Goal: Find specific page/section: Find specific page/section

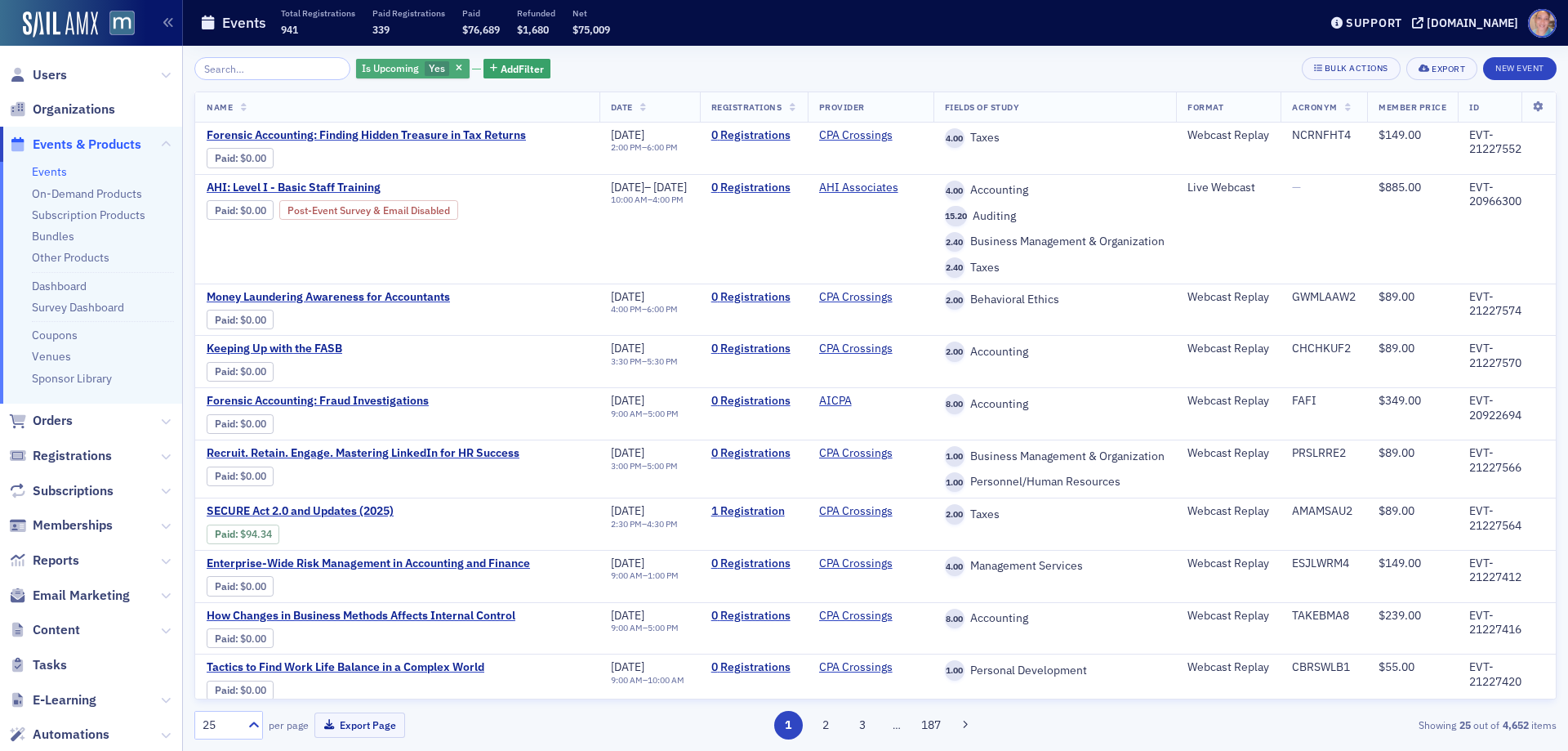
click at [397, 69] on span "Is Upcoming" at bounding box center [391, 67] width 57 height 13
click at [522, 65] on label "No" at bounding box center [524, 68] width 33 height 15
click at [522, 65] on input "No" at bounding box center [514, 68] width 15 height 15
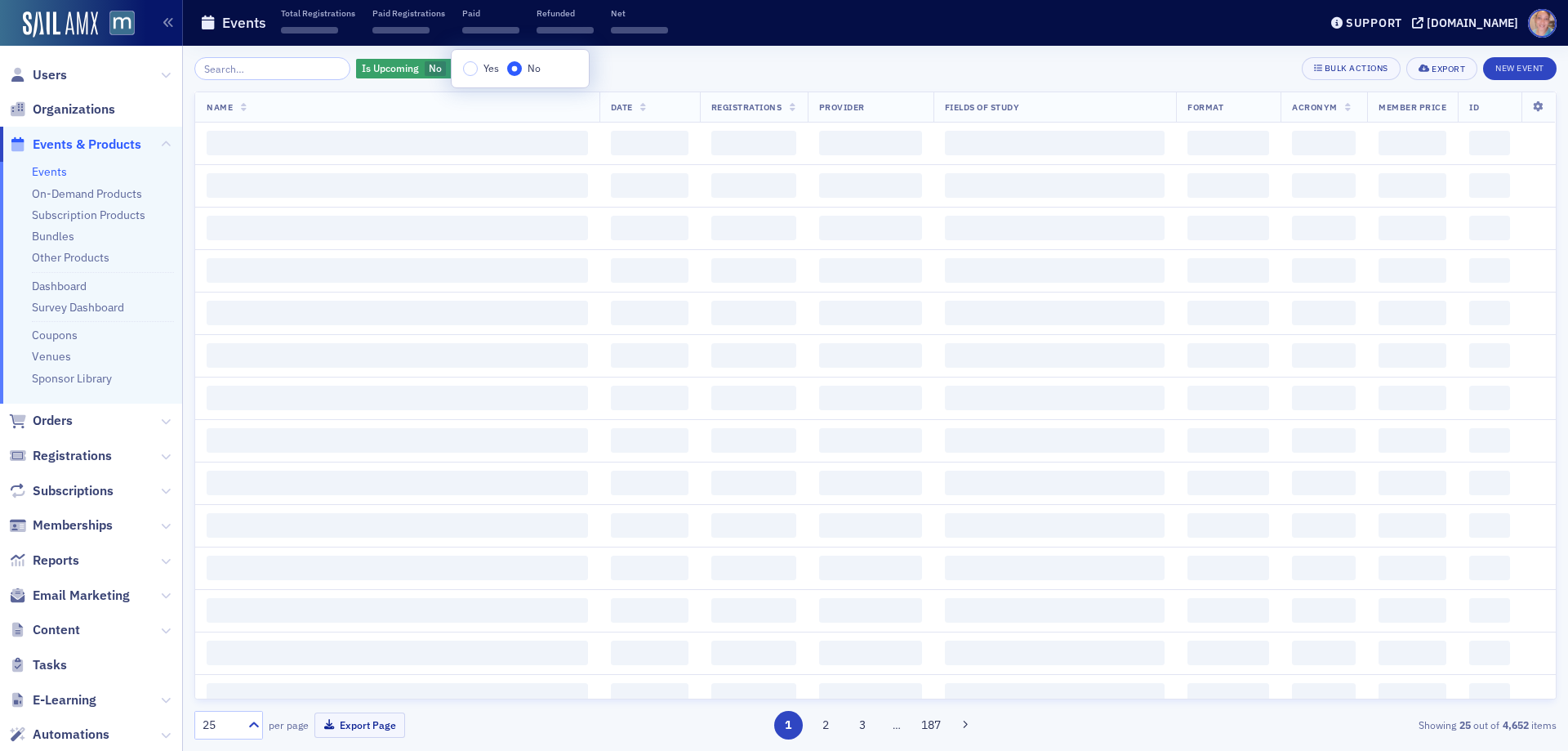
drag, startPoint x: 641, startPoint y: 66, endPoint x: 553, endPoint y: 56, distance: 88.6
click at [640, 66] on div "Is Upcoming No Add Filter Bulk Actions Export New Event" at bounding box center [875, 68] width 1362 height 23
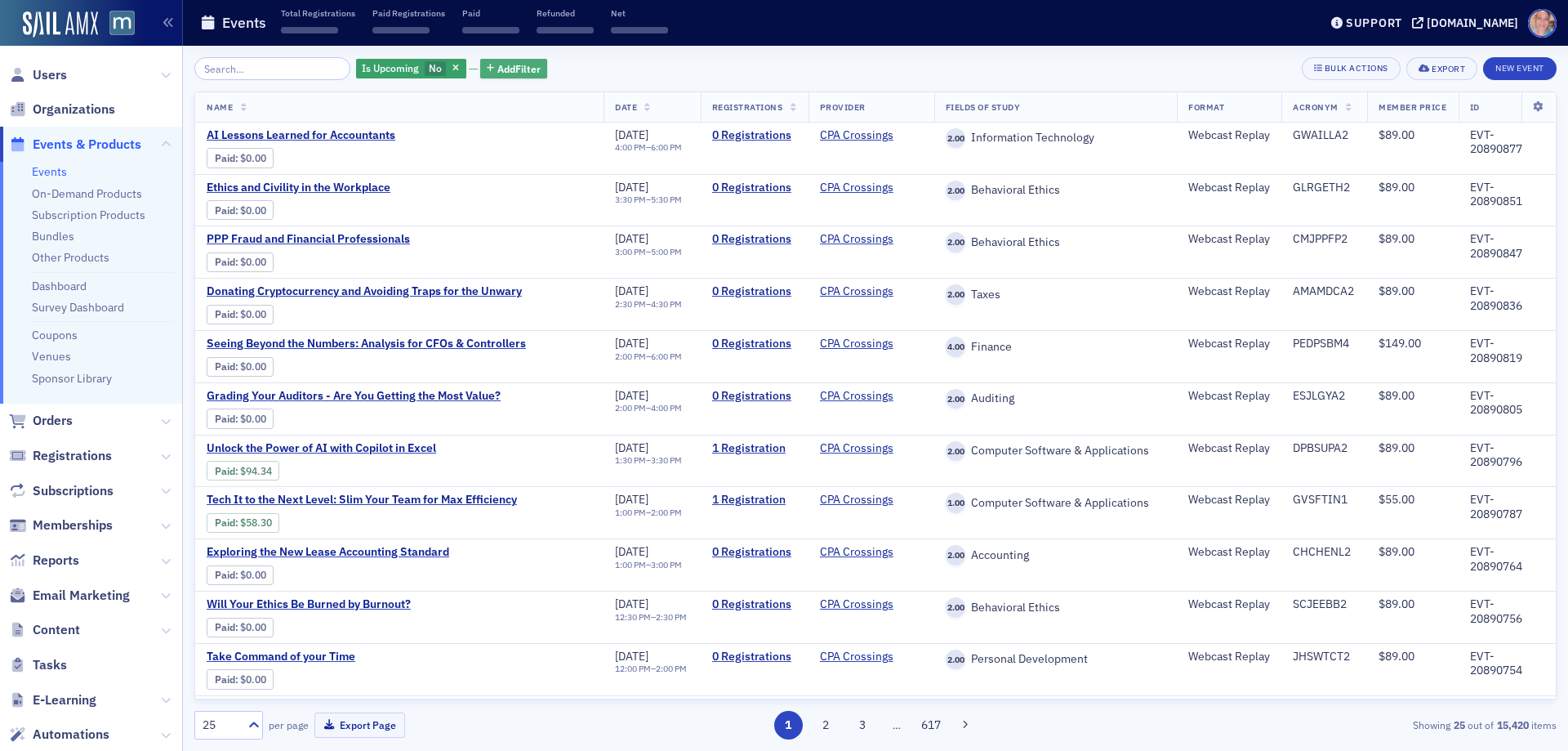
click at [498, 71] on span "Add Filter" at bounding box center [519, 68] width 43 height 15
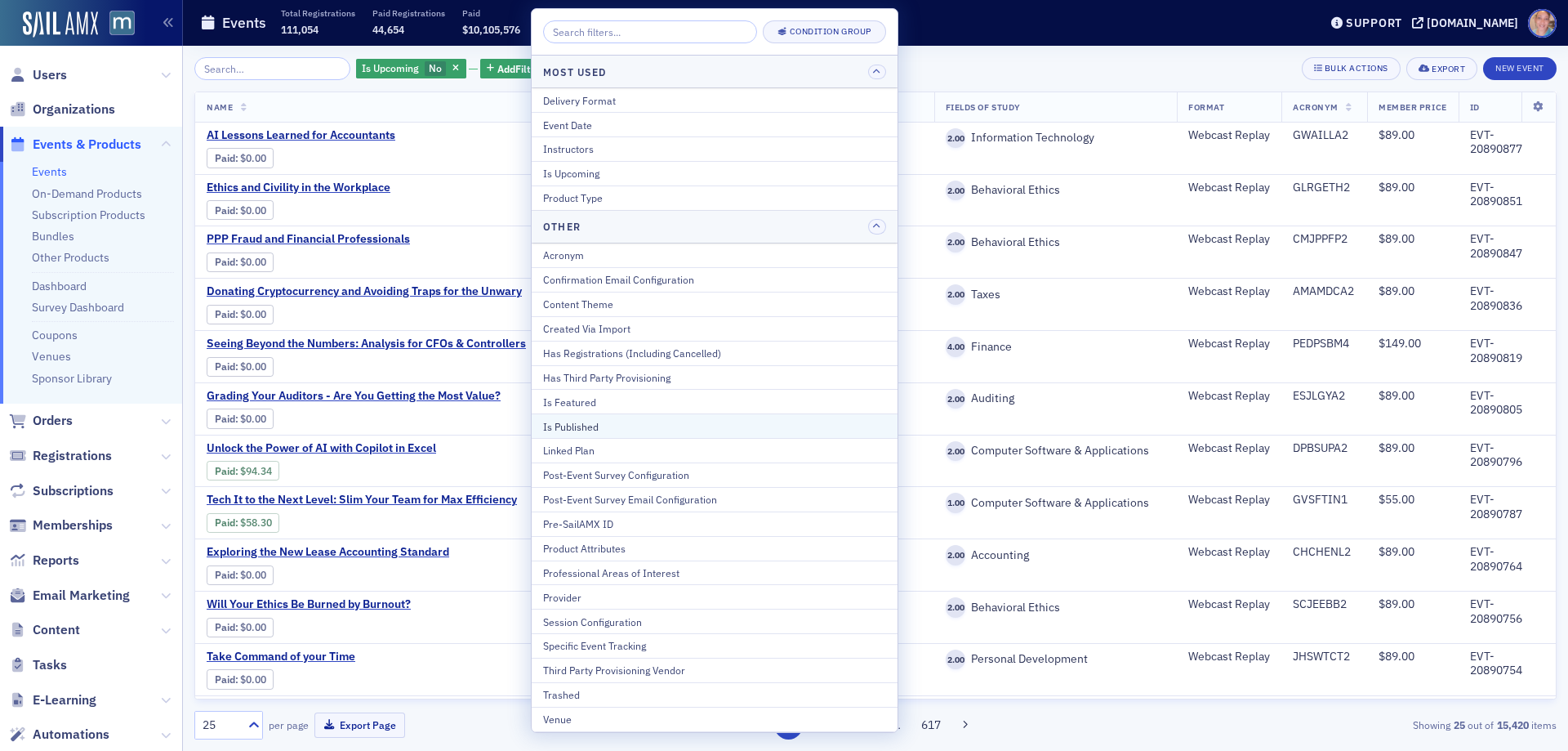
click at [603, 431] on div "Is Published" at bounding box center [714, 426] width 343 height 15
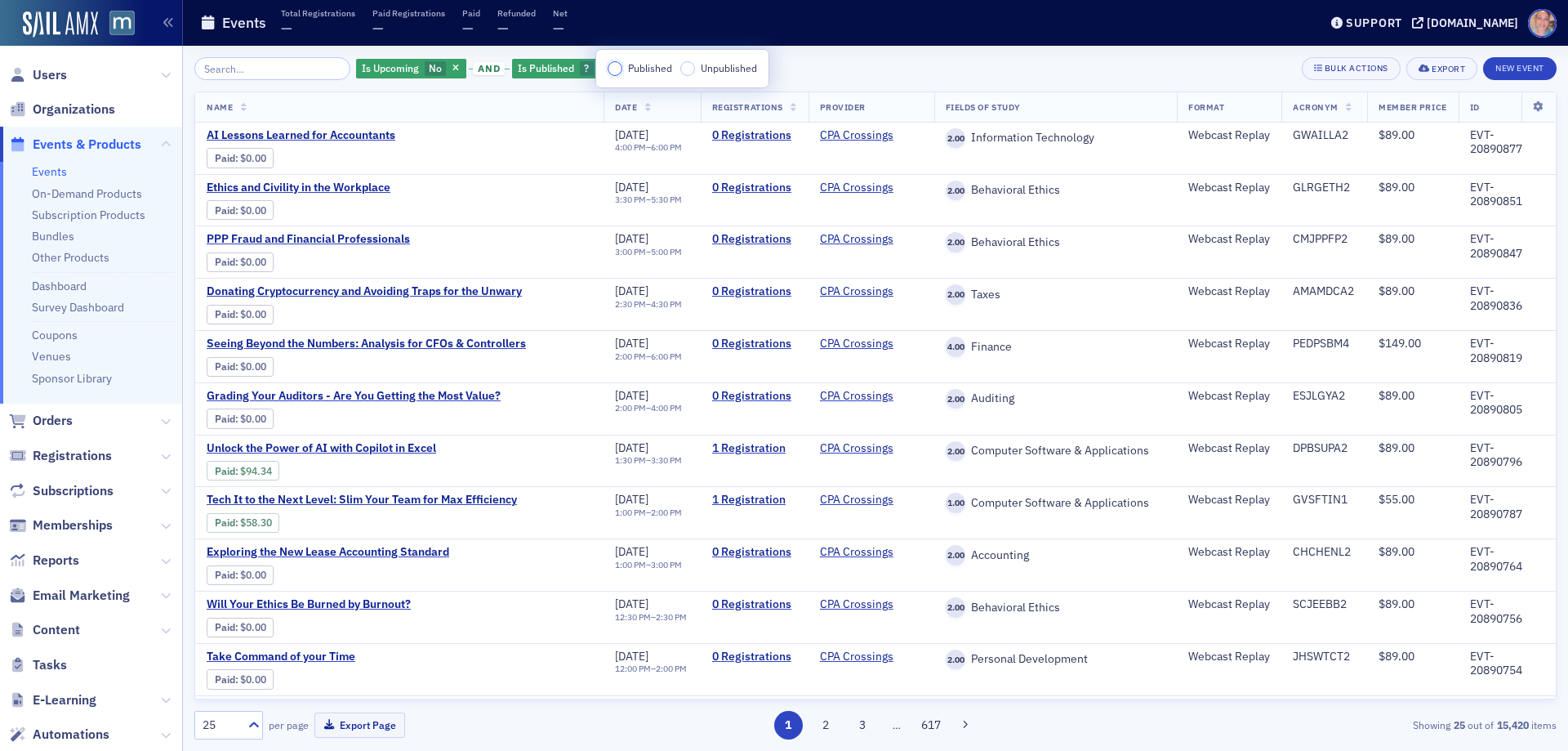
click at [614, 65] on input "Published" at bounding box center [615, 68] width 15 height 15
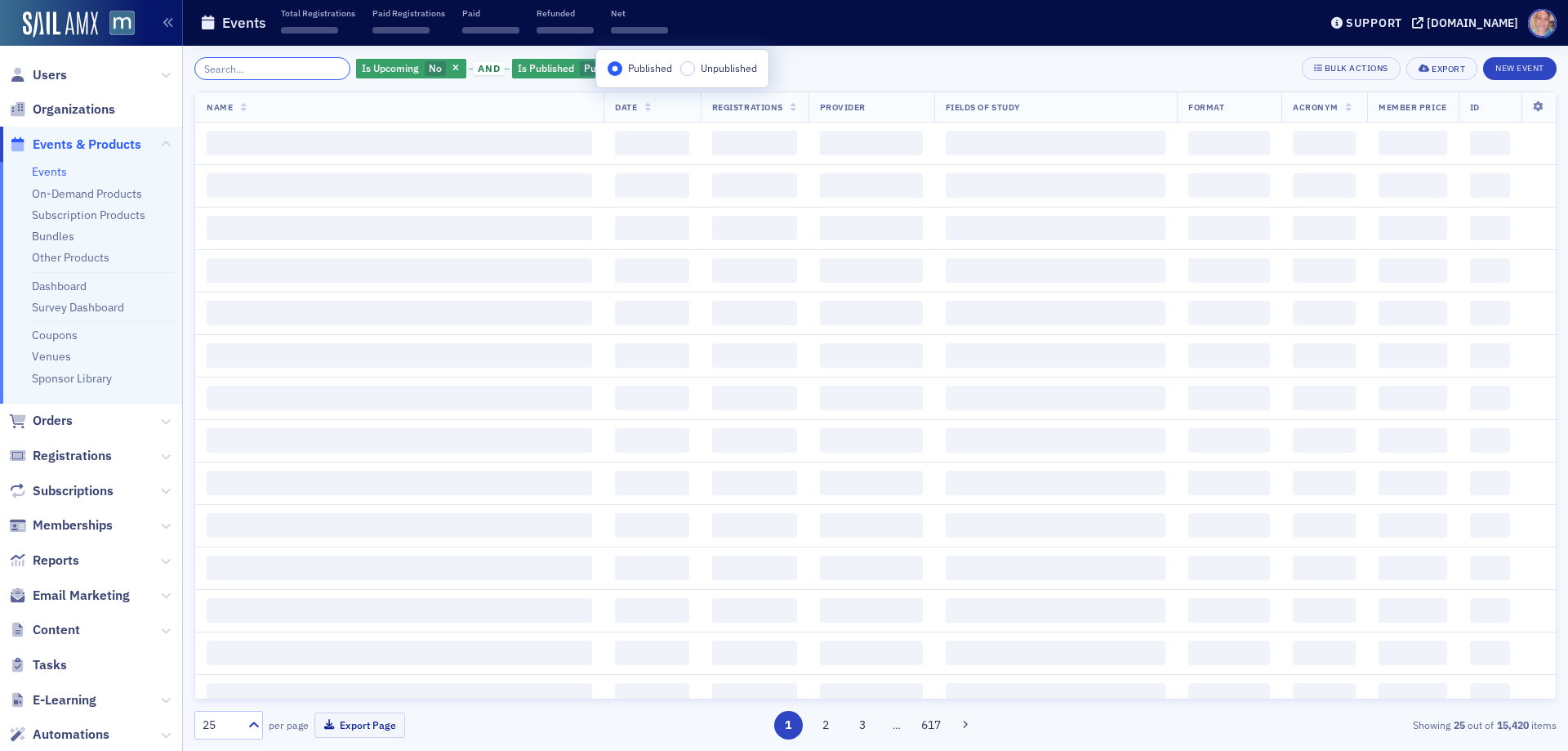
click at [224, 68] on input "search" at bounding box center [272, 68] width 156 height 23
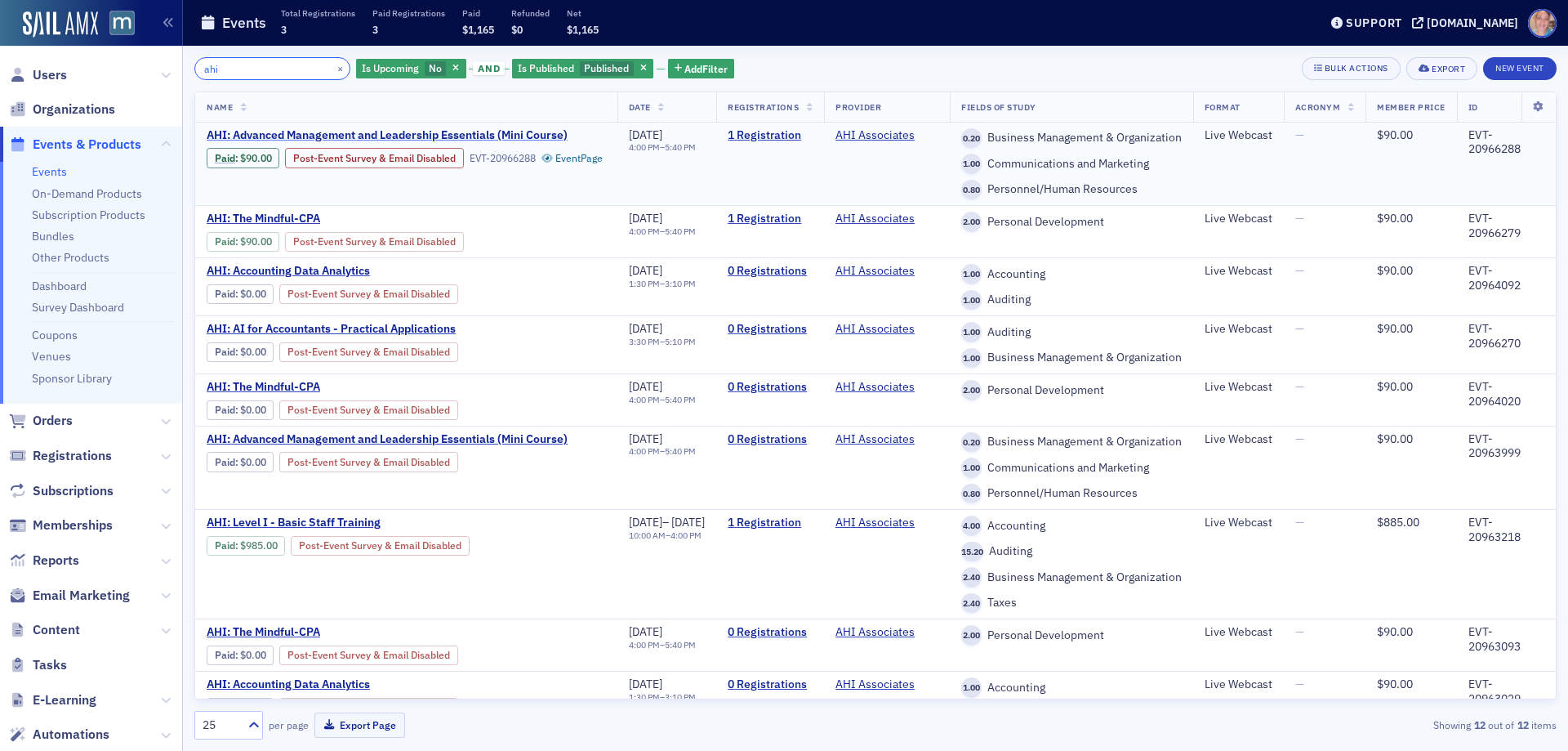
type input "ahi"
click at [281, 136] on span "AHI: Advanced Management and Leadership Essentials (Mini Course)" at bounding box center [387, 135] width 361 height 15
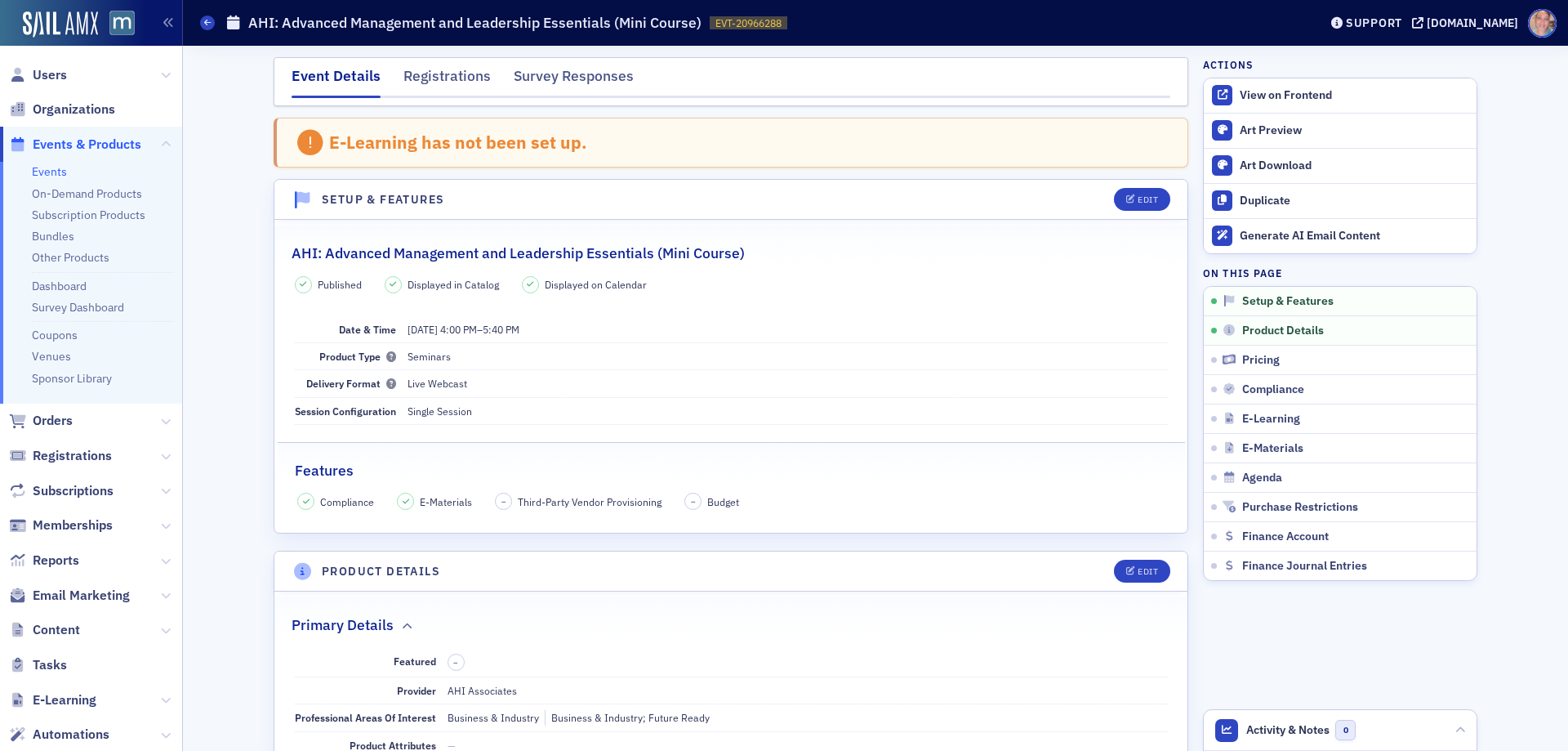
click at [728, 22] on span "EVT-20966288" at bounding box center [748, 24] width 66 height 14
copy span "EVT-20966288 20966288"
click at [453, 255] on h2 "AHI: Advanced Management and Leadership Essentials (Mini Course)" at bounding box center [517, 254] width 453 height 22
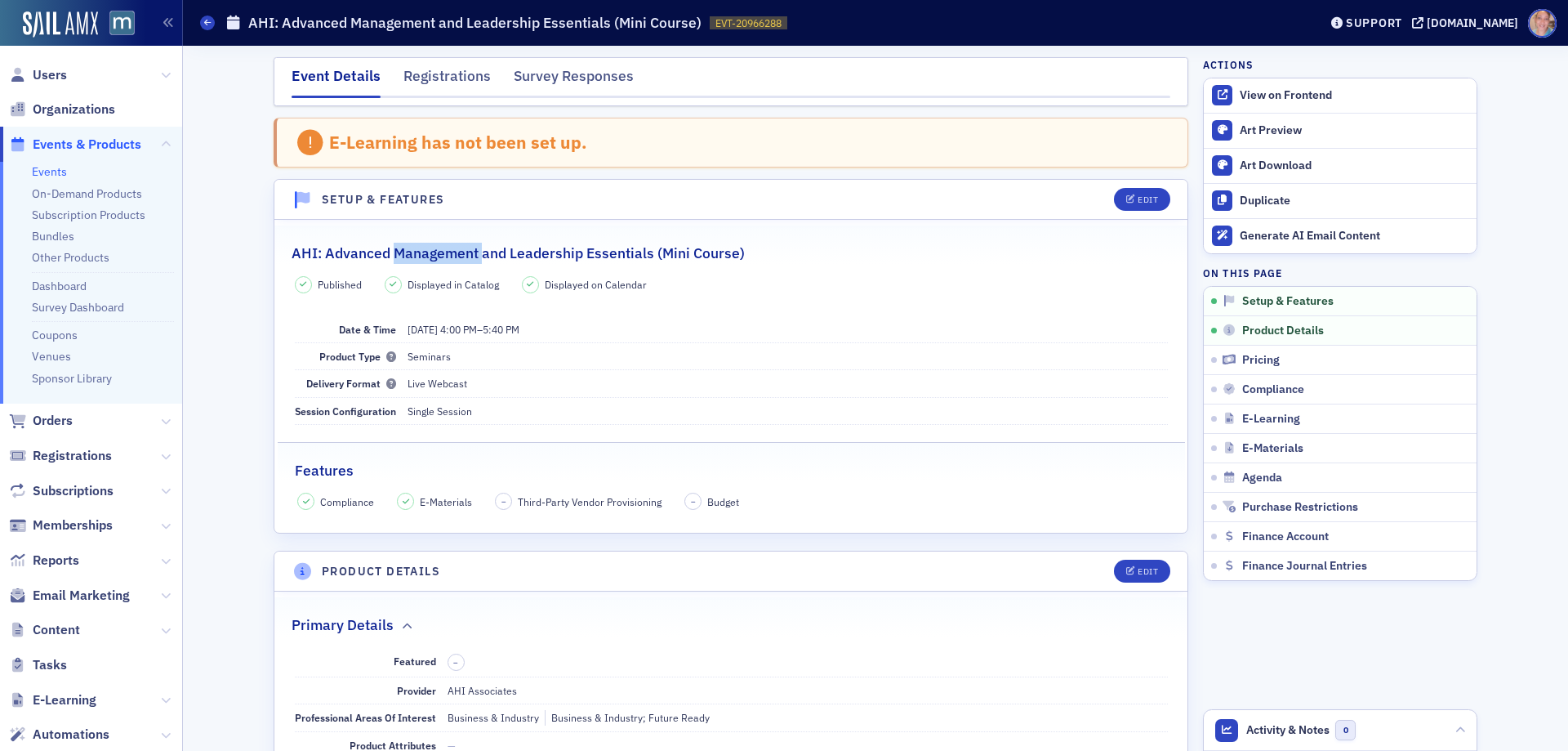
click at [453, 255] on h2 "AHI: Advanced Management and Leadership Essentials (Mini Course)" at bounding box center [517, 254] width 453 height 22
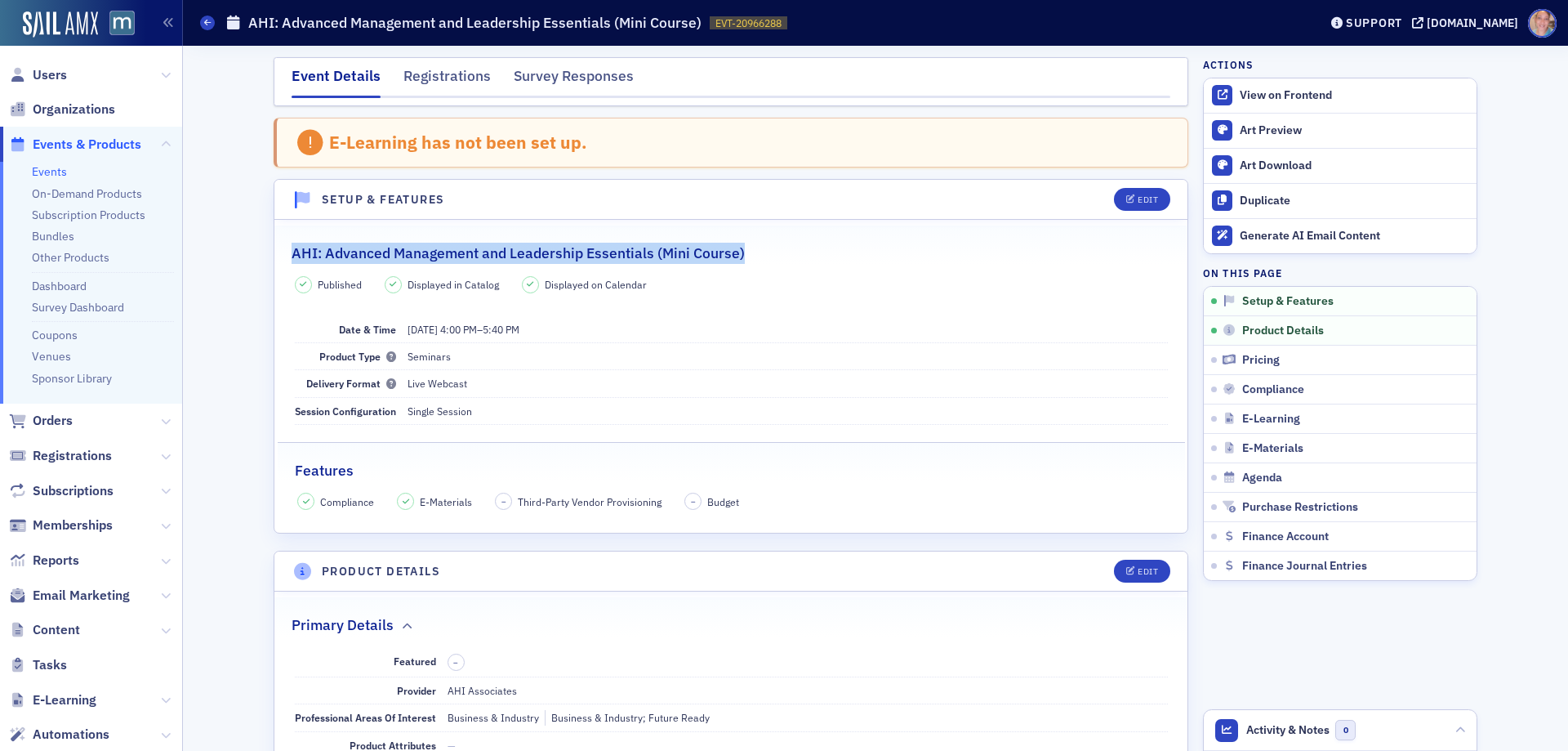
click at [453, 255] on h2 "AHI: Advanced Management and Leadership Essentials (Mini Course)" at bounding box center [517, 254] width 453 height 22
copy h2 "AHI: Advanced Management and Leadership Essentials (Mini Course)"
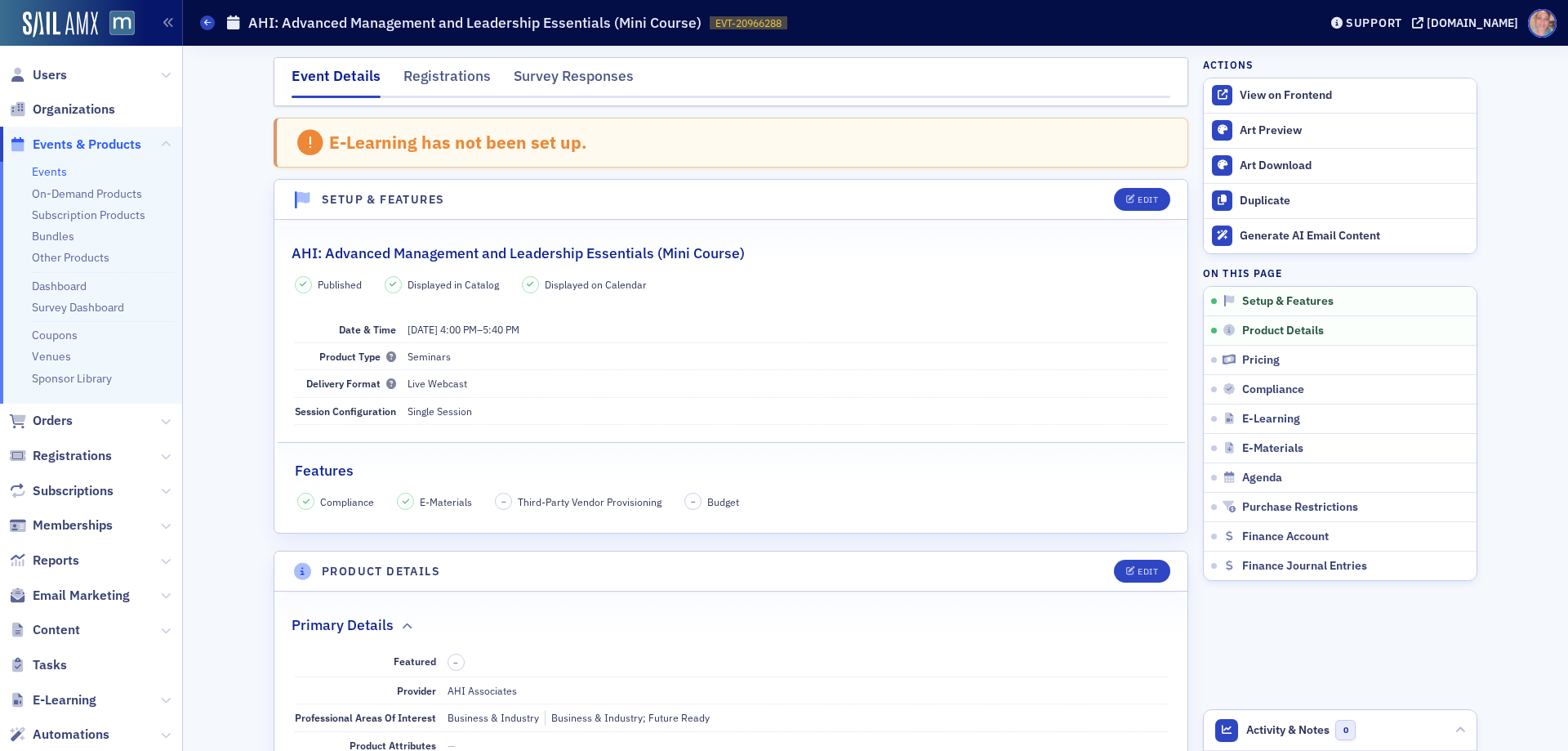
drag, startPoint x: 702, startPoint y: 323, endPoint x: 694, endPoint y: 311, distance: 14.4
click at [702, 323] on dd "[DATE] 4:00 PM – 5:40 PM" at bounding box center [787, 329] width 760 height 27
click at [210, 26] on icon at bounding box center [208, 22] width 7 height 7
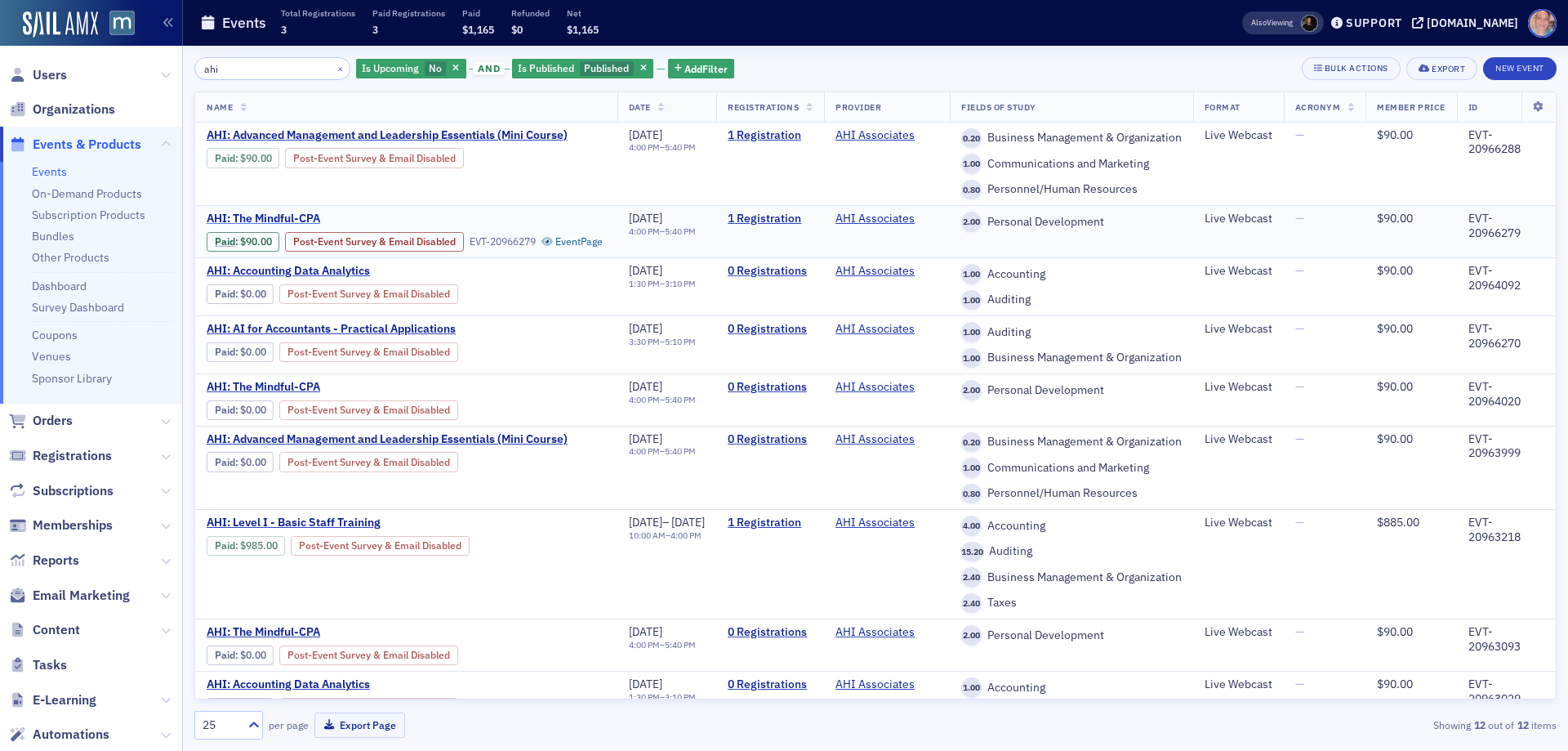
click at [267, 219] on span "AHI: The Mindful-CPA" at bounding box center [343, 219] width 274 height 15
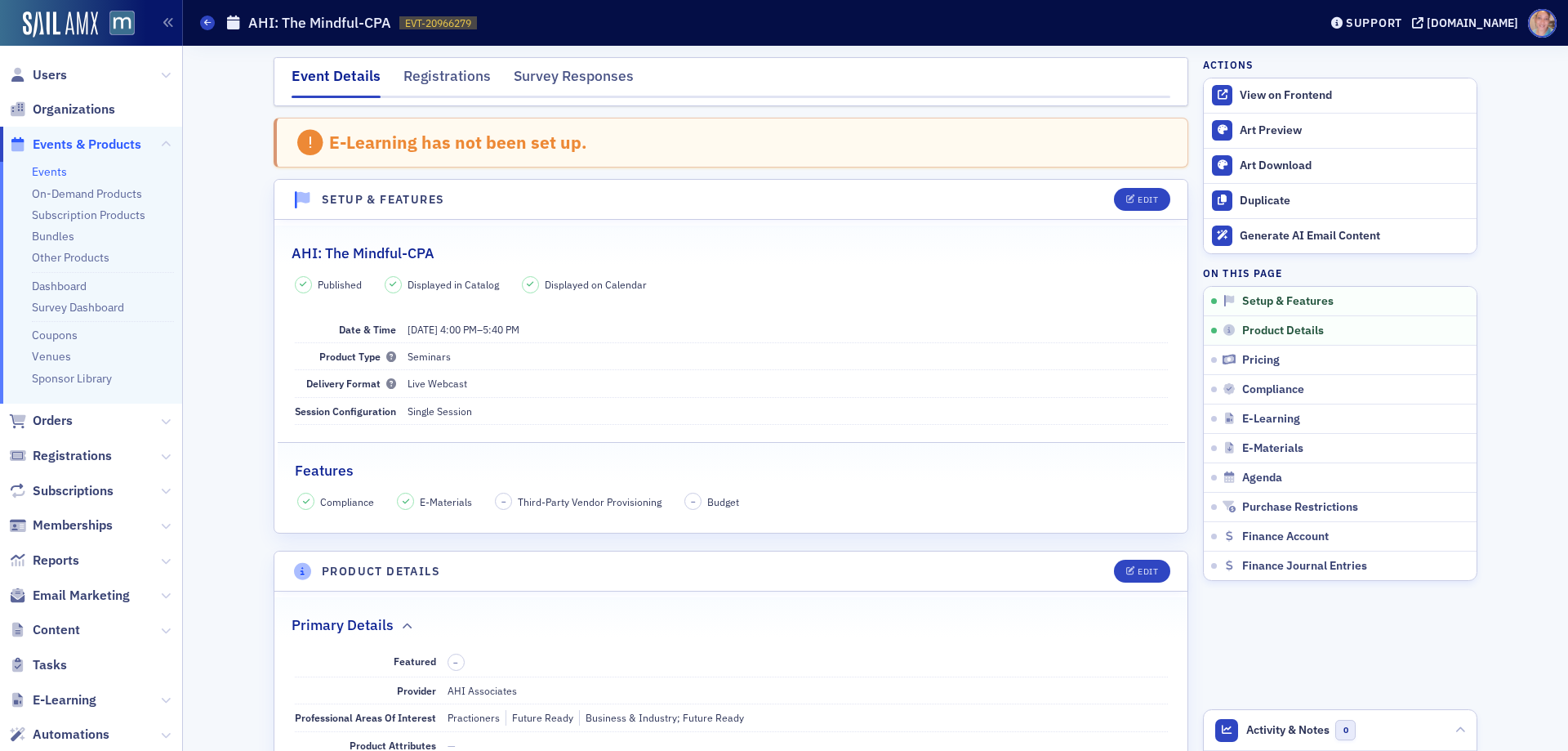
click at [457, 28] on span "EVT-20966279" at bounding box center [438, 24] width 66 height 14
click at [457, 27] on span "EVT-20966279" at bounding box center [438, 24] width 66 height 14
copy span "EVT-20966279 20966279"
click at [373, 255] on h2 "AHI: The Mindful-CPA" at bounding box center [362, 254] width 143 height 22
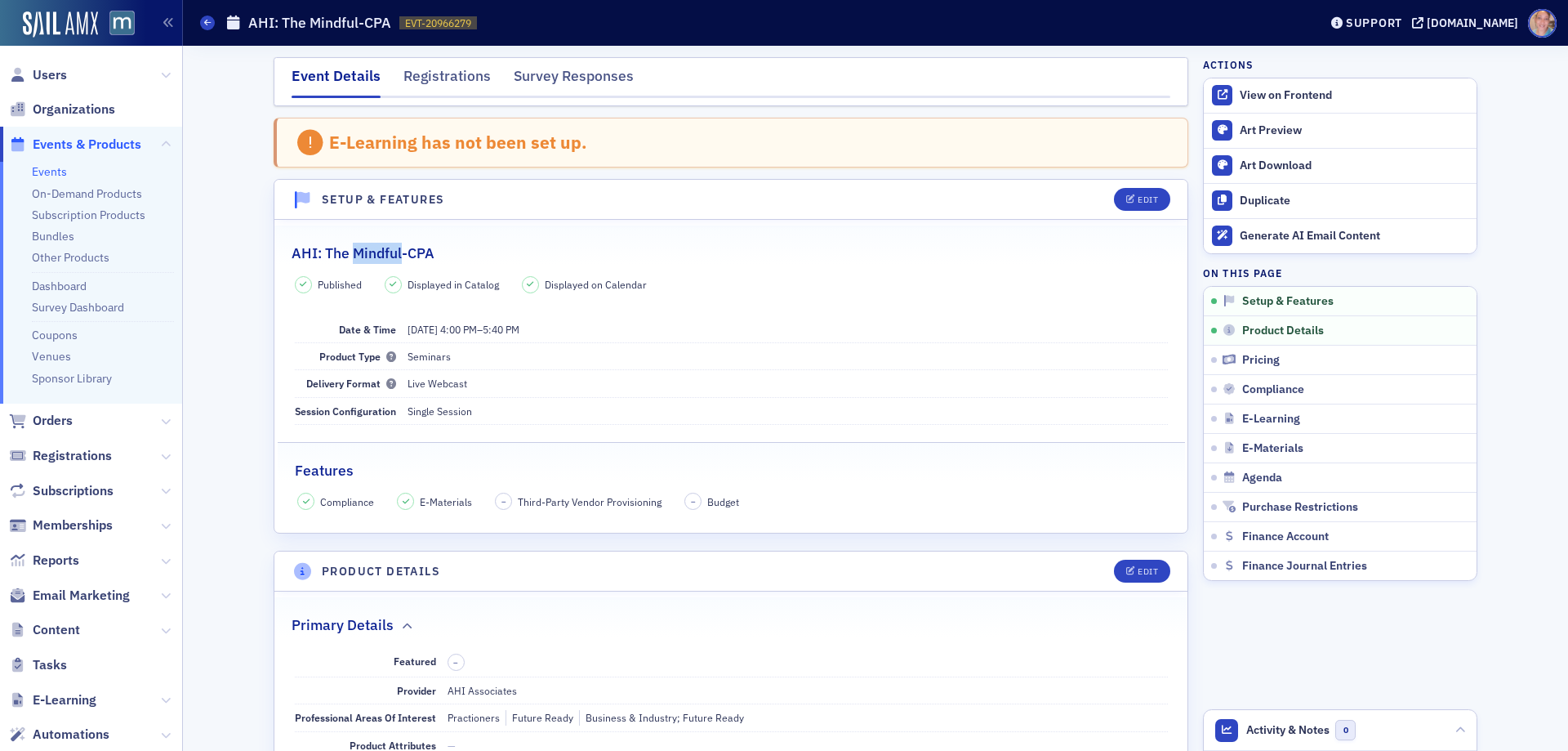
click at [373, 255] on h2 "AHI: The Mindful-CPA" at bounding box center [362, 254] width 143 height 22
copy h2 "AHI: The Mindful-CPA"
drag, startPoint x: 781, startPoint y: 237, endPoint x: 783, endPoint y: 217, distance: 20.1
click at [781, 237] on div "AHI: The Mindful-CPA" at bounding box center [731, 244] width 879 height 38
